Goal: Task Accomplishment & Management: Complete application form

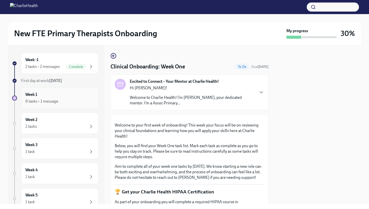
click at [53, 98] on div "6 tasks • 1 message" at bounding box center [59, 101] width 69 height 6
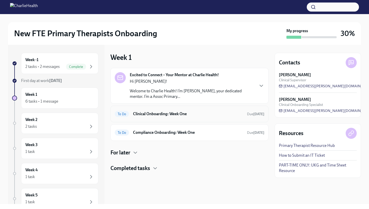
click at [153, 115] on h6 "Clinical Onboarding: Week One" at bounding box center [188, 114] width 110 height 6
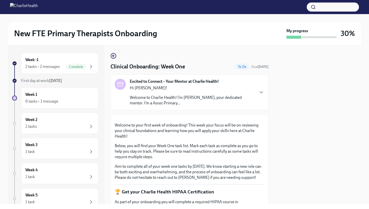
click at [116, 58] on icon "button" at bounding box center [113, 56] width 6 height 6
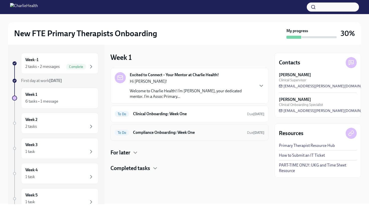
click at [146, 137] on div "To Do Compliance Onboarding: Week One Due [DATE]" at bounding box center [189, 132] width 158 height 17
click at [146, 134] on h6 "Compliance Onboarding: Week One" at bounding box center [188, 133] width 110 height 6
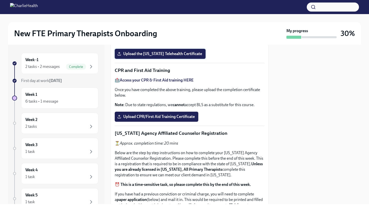
scroll to position [185, 0]
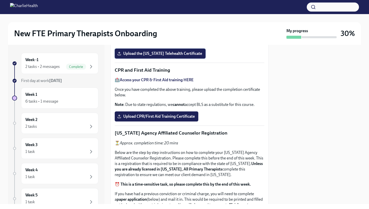
click at [159, 56] on span "Upload the [US_STATE] Telehealth Certificate" at bounding box center [160, 53] width 84 height 5
click at [0, 0] on input "Upload the [US_STATE] Telehealth Certificate" at bounding box center [0, 0] width 0 height 0
